Goal: Navigation & Orientation: Find specific page/section

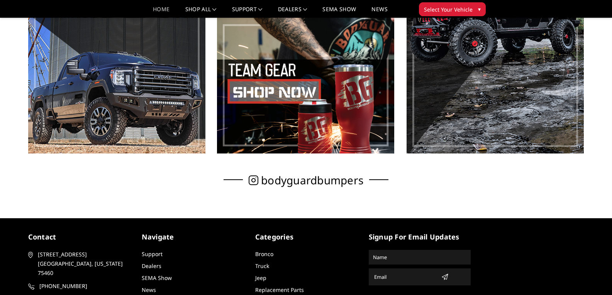
scroll to position [531, 0]
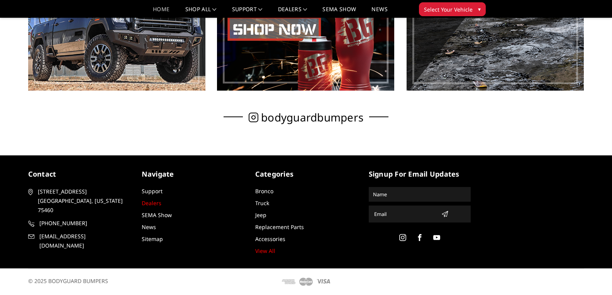
click at [146, 204] on link "Dealers" at bounding box center [152, 203] width 20 height 7
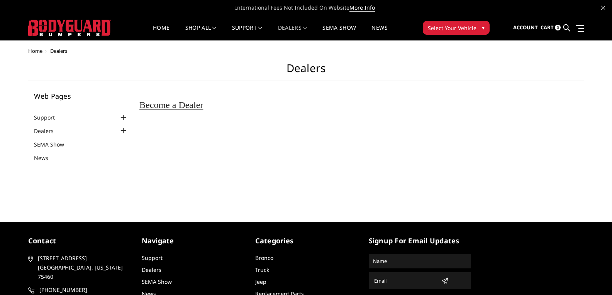
click at [120, 130] on div at bounding box center [122, 130] width 9 height 9
click at [60, 154] on link "SEMA Show" at bounding box center [54, 156] width 40 height 8
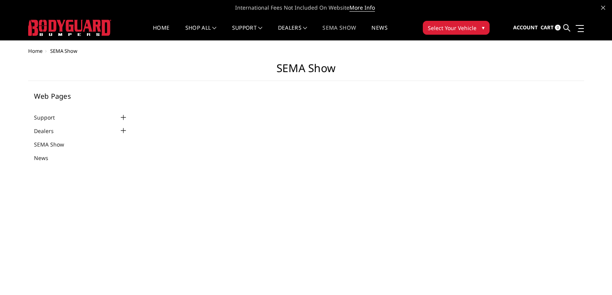
select select "US"
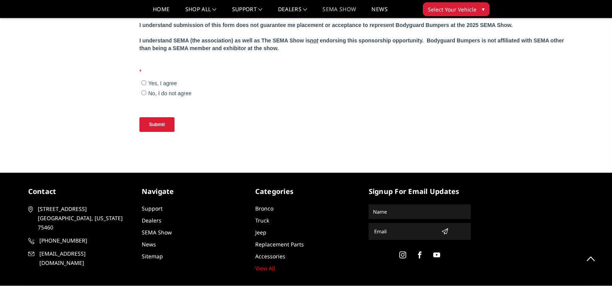
scroll to position [821, 0]
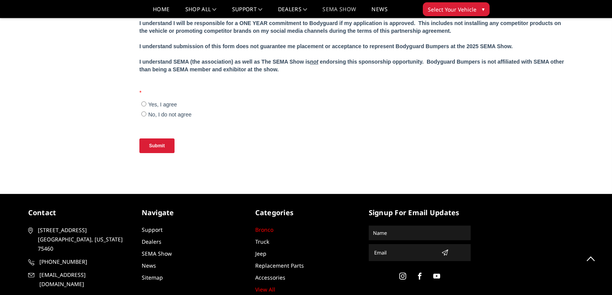
click at [268, 230] on link "Bronco" at bounding box center [264, 229] width 18 height 7
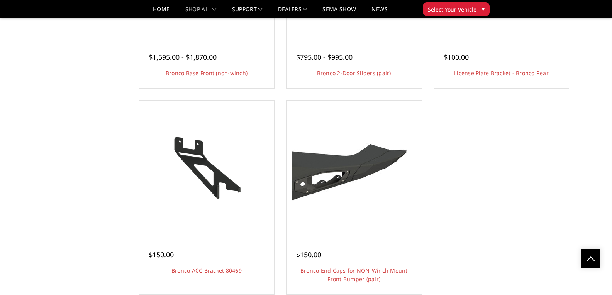
scroll to position [1691, 0]
click at [156, 9] on link "Home" at bounding box center [161, 12] width 17 height 11
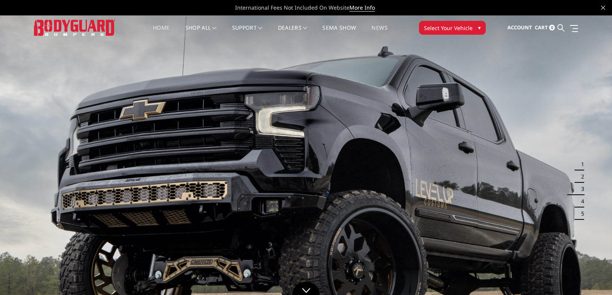
click at [377, 27] on link "News" at bounding box center [379, 32] width 16 height 15
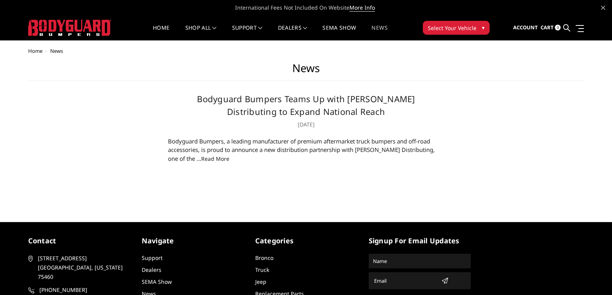
click at [201, 159] on link "read more" at bounding box center [215, 158] width 28 height 7
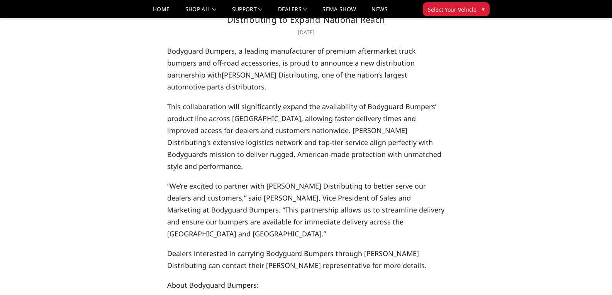
scroll to position [77, 0]
